Goal: Task Accomplishment & Management: Use online tool/utility

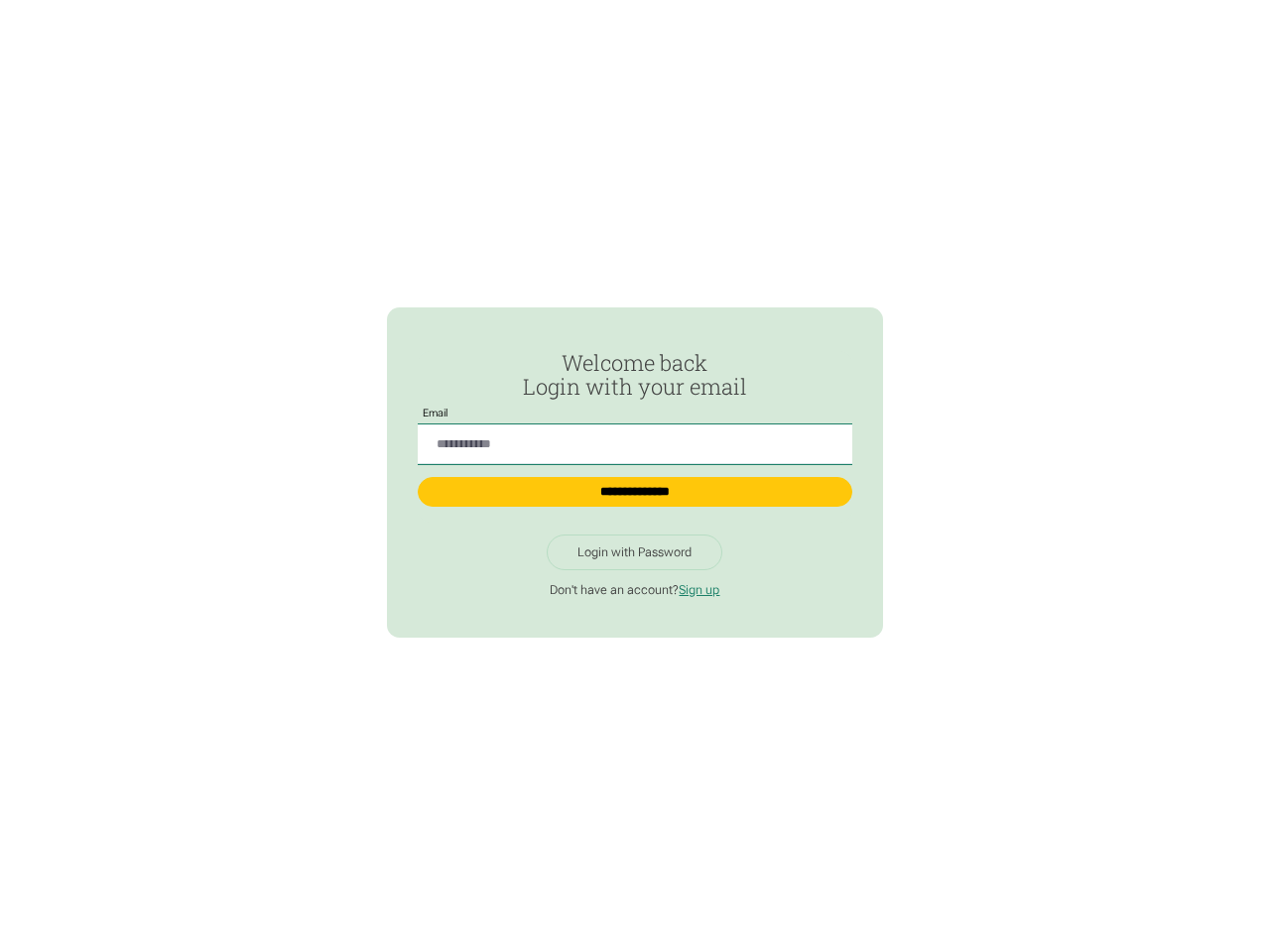
click at [634, 437] on input "Passwordless Login" at bounding box center [635, 445] width 434 height 41
